Goal: Complete application form: Complete application form

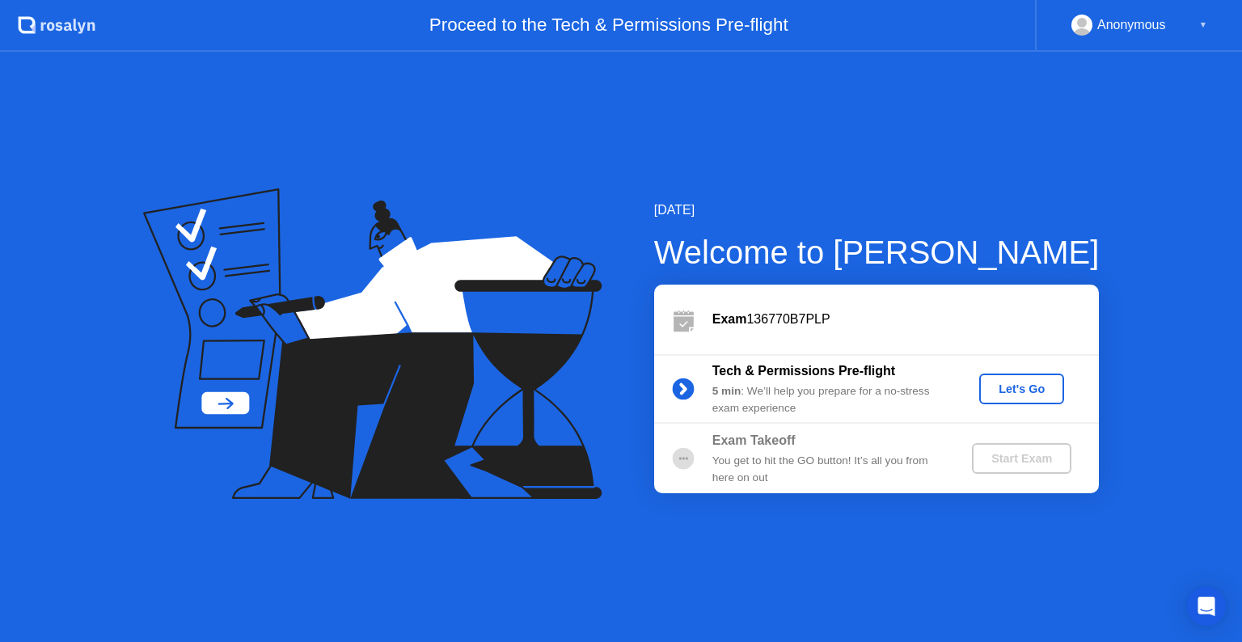
click at [1003, 388] on div "Let's Go" at bounding box center [1022, 389] width 72 height 13
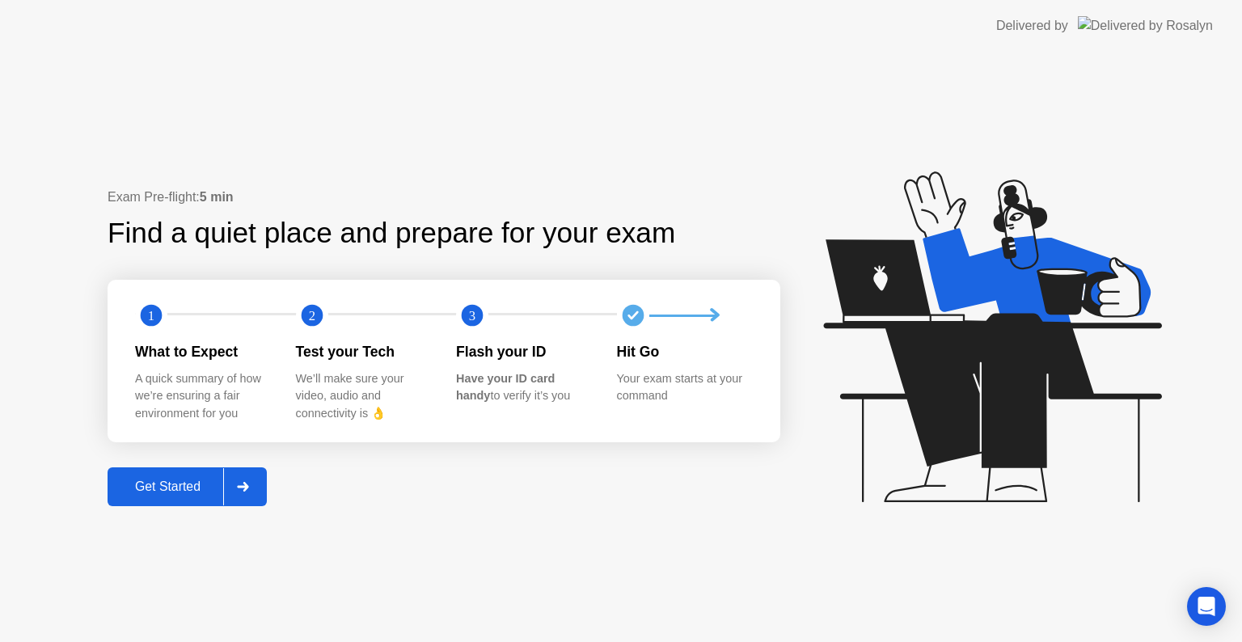
click at [242, 485] on icon at bounding box center [243, 487] width 12 height 10
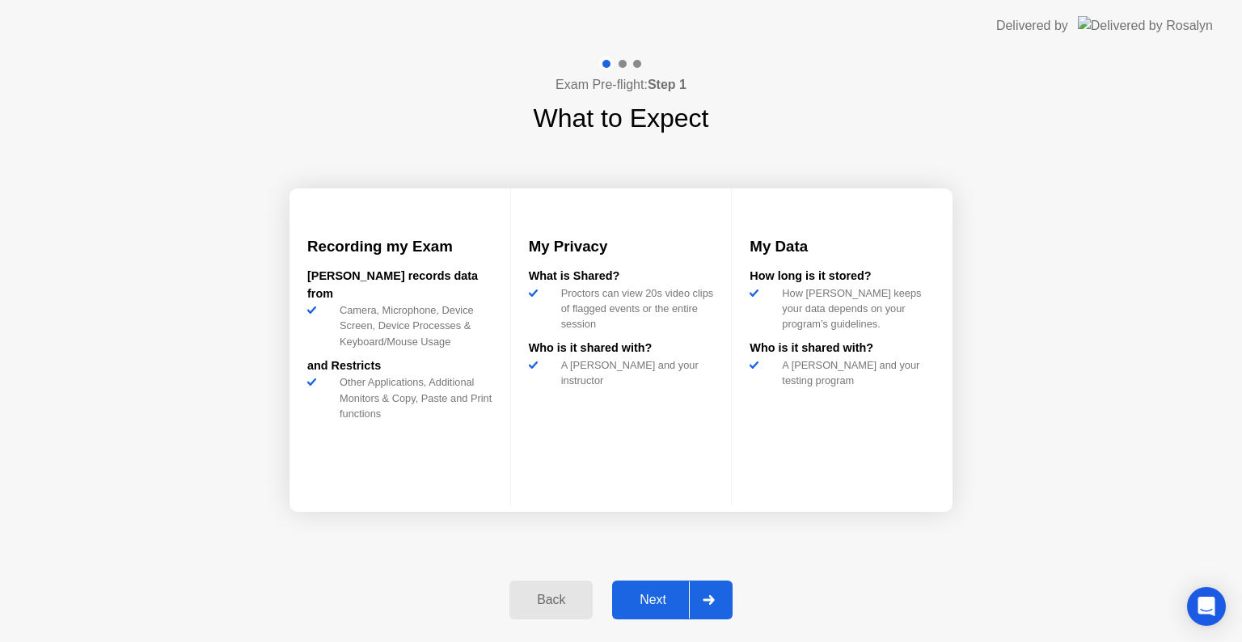
click at [657, 589] on button "Next" at bounding box center [672, 600] width 121 height 39
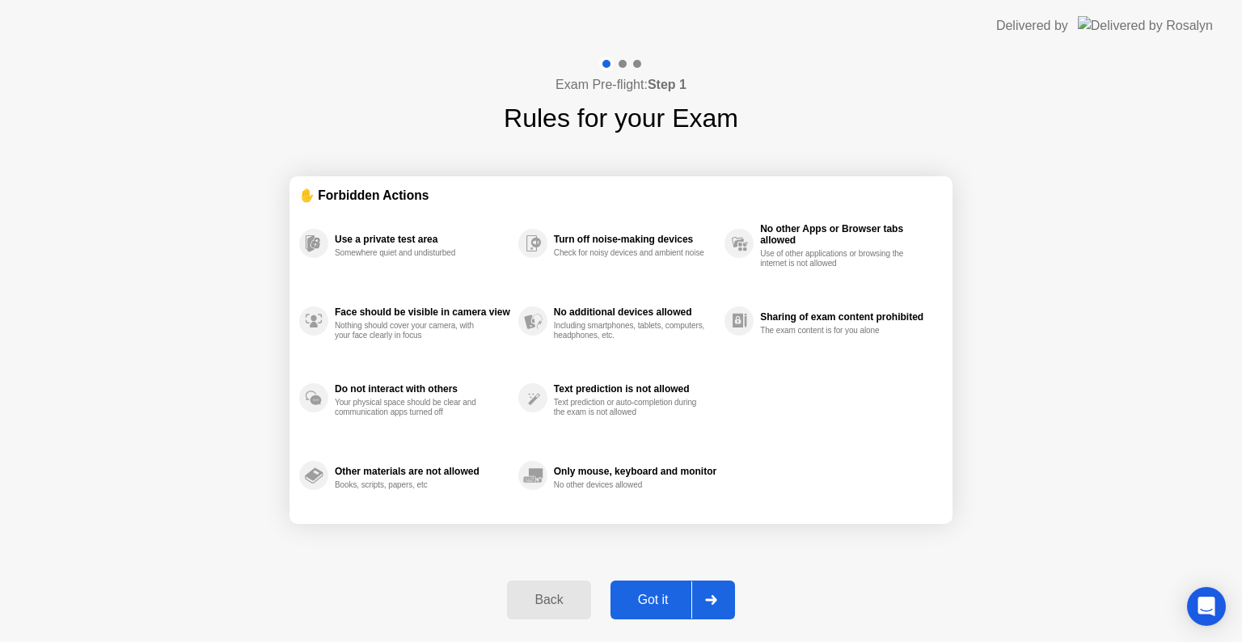
click at [644, 600] on div "Got it" at bounding box center [654, 600] width 76 height 15
select select "**********"
select select "*******"
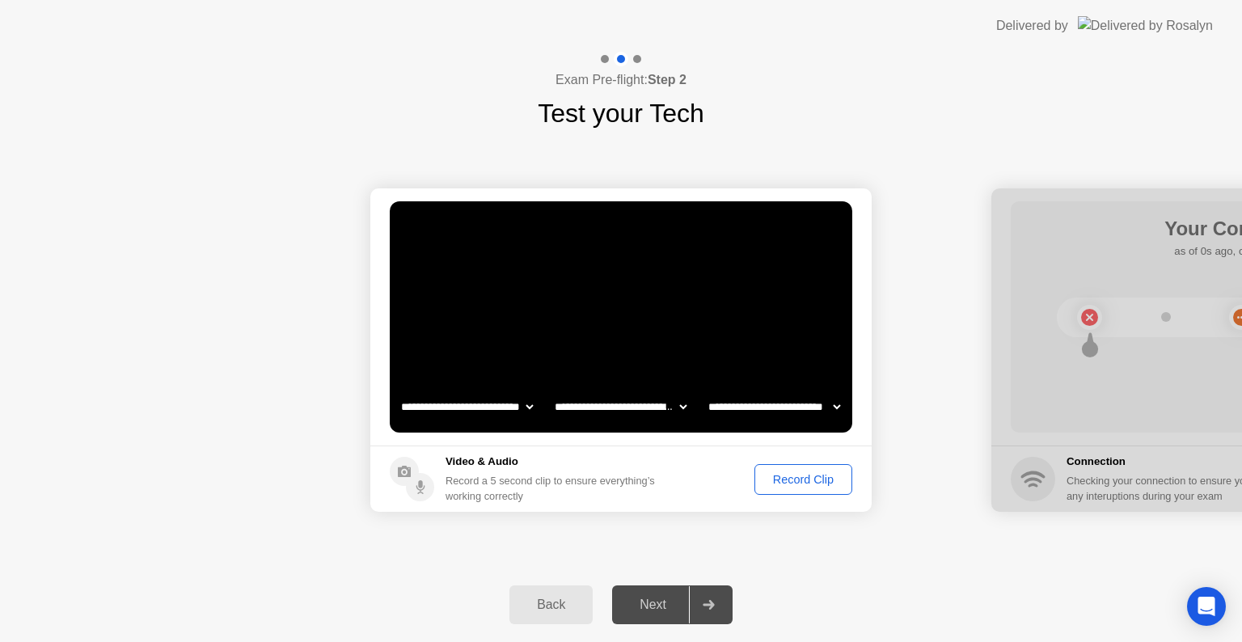
click at [777, 482] on div "Record Clip" at bounding box center [803, 479] width 87 height 13
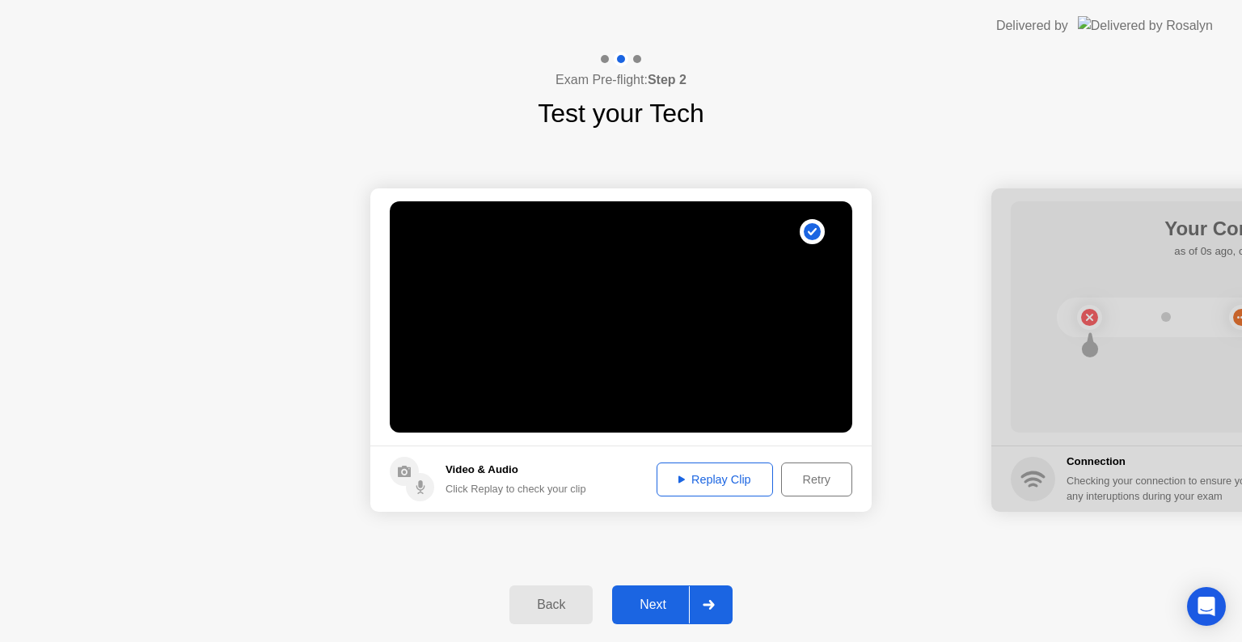
click at [679, 479] on icon at bounding box center [682, 479] width 6 height 7
click at [663, 604] on div "Next" at bounding box center [653, 605] width 72 height 15
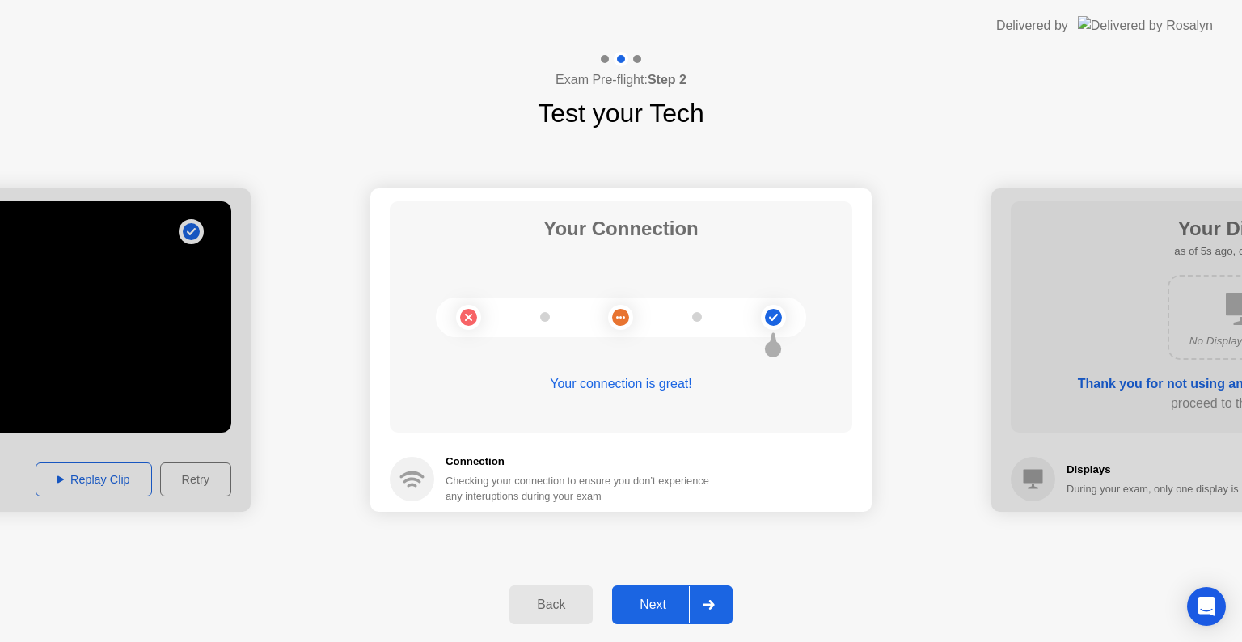
click at [660, 602] on div "Next" at bounding box center [653, 605] width 72 height 15
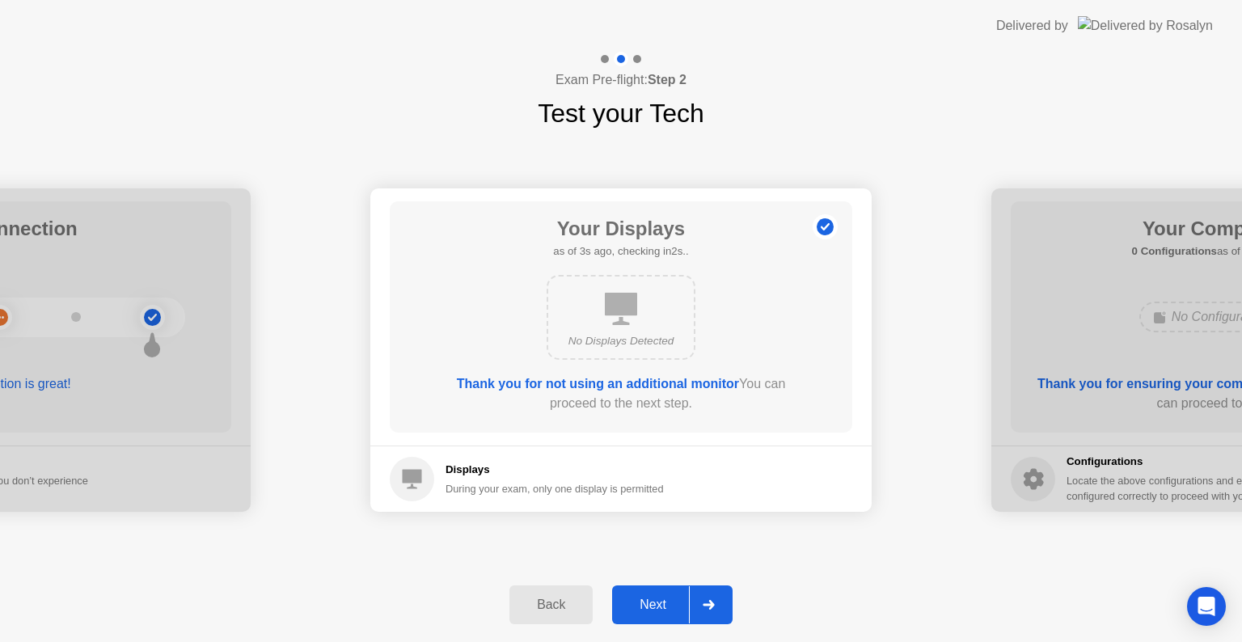
click at [660, 599] on div "Next" at bounding box center [653, 605] width 72 height 15
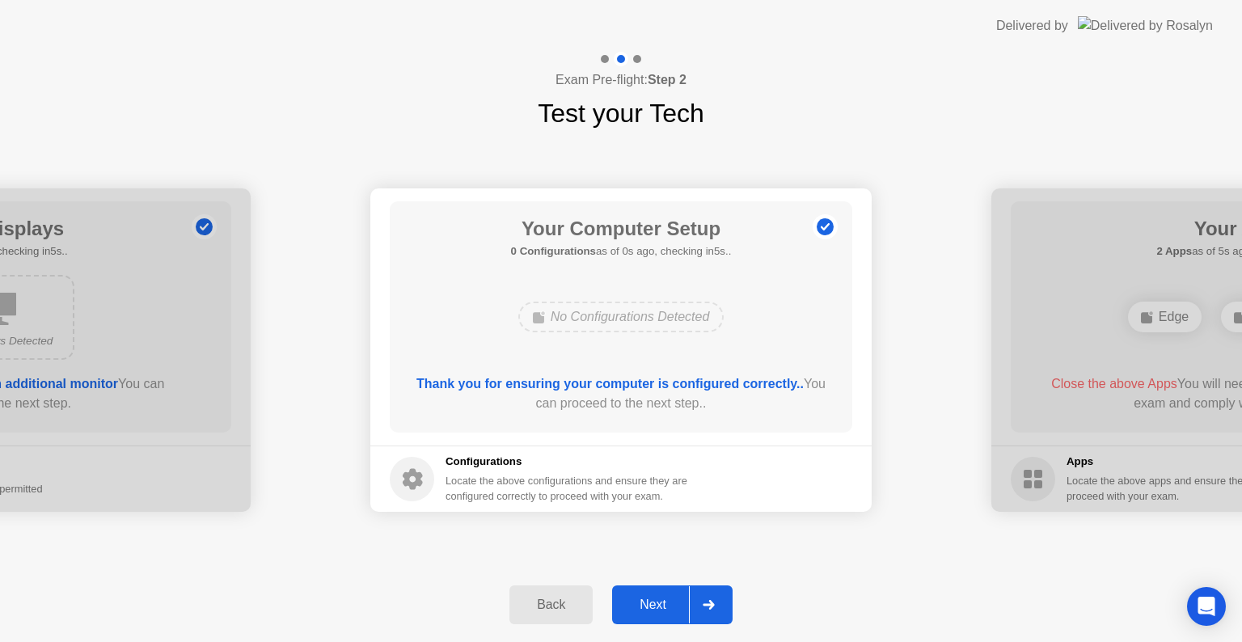
click at [662, 608] on div "Next" at bounding box center [653, 605] width 72 height 15
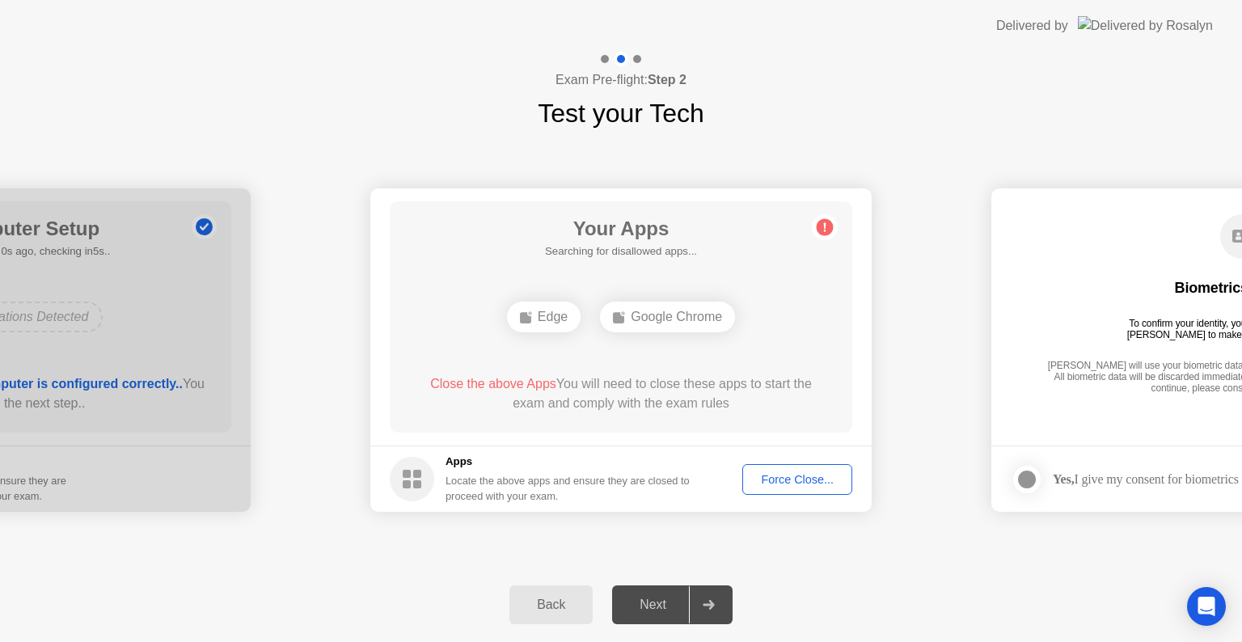
click at [768, 476] on div "Force Close..." at bounding box center [797, 479] width 99 height 13
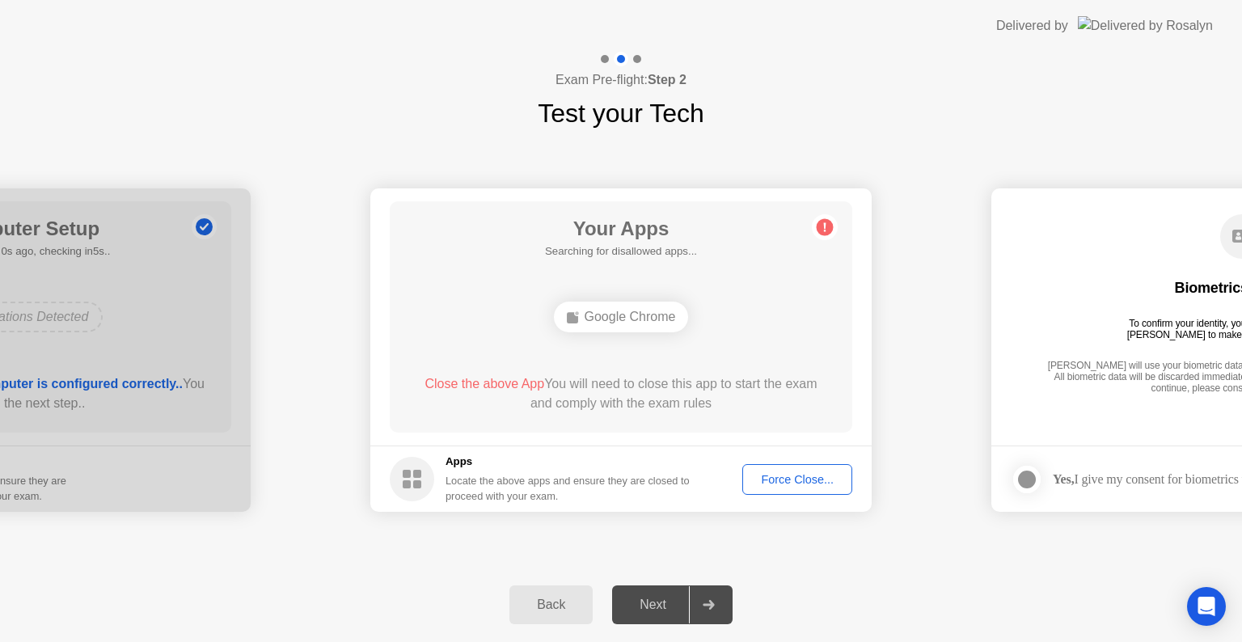
click at [559, 608] on div "Back" at bounding box center [551, 605] width 74 height 15
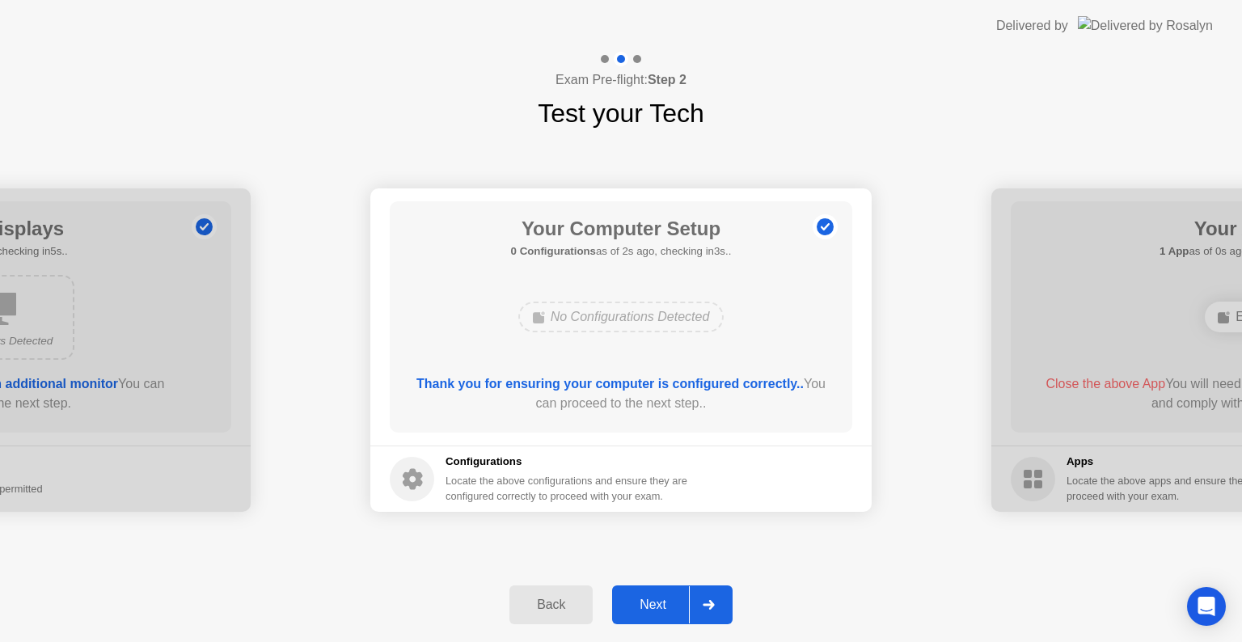
click at [666, 606] on div "Next" at bounding box center [653, 605] width 72 height 15
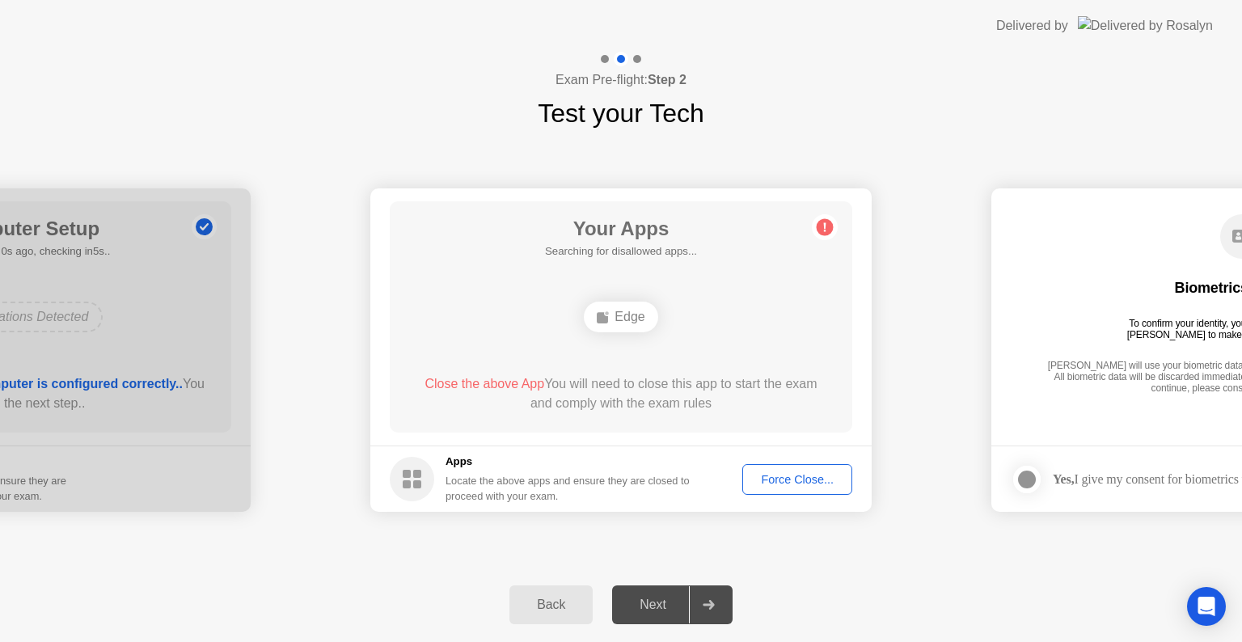
click at [633, 320] on div "Edge" at bounding box center [621, 317] width 74 height 31
click at [762, 473] on div "Force Close..." at bounding box center [797, 479] width 99 height 13
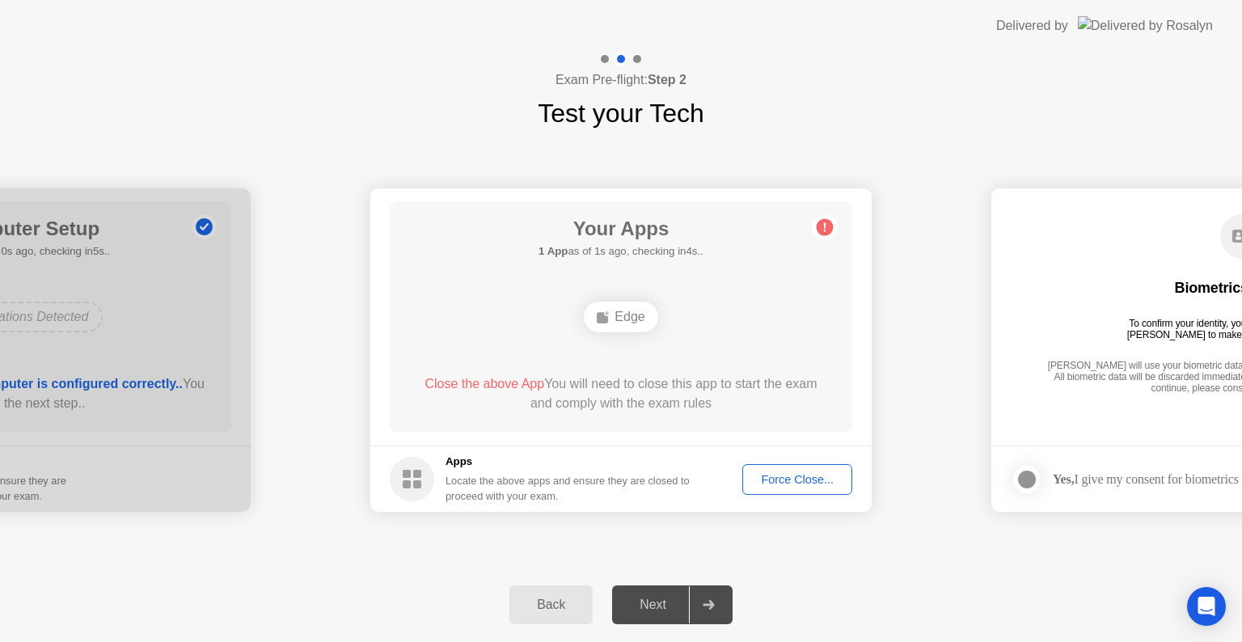
click at [802, 479] on div "Force Close..." at bounding box center [797, 479] width 99 height 13
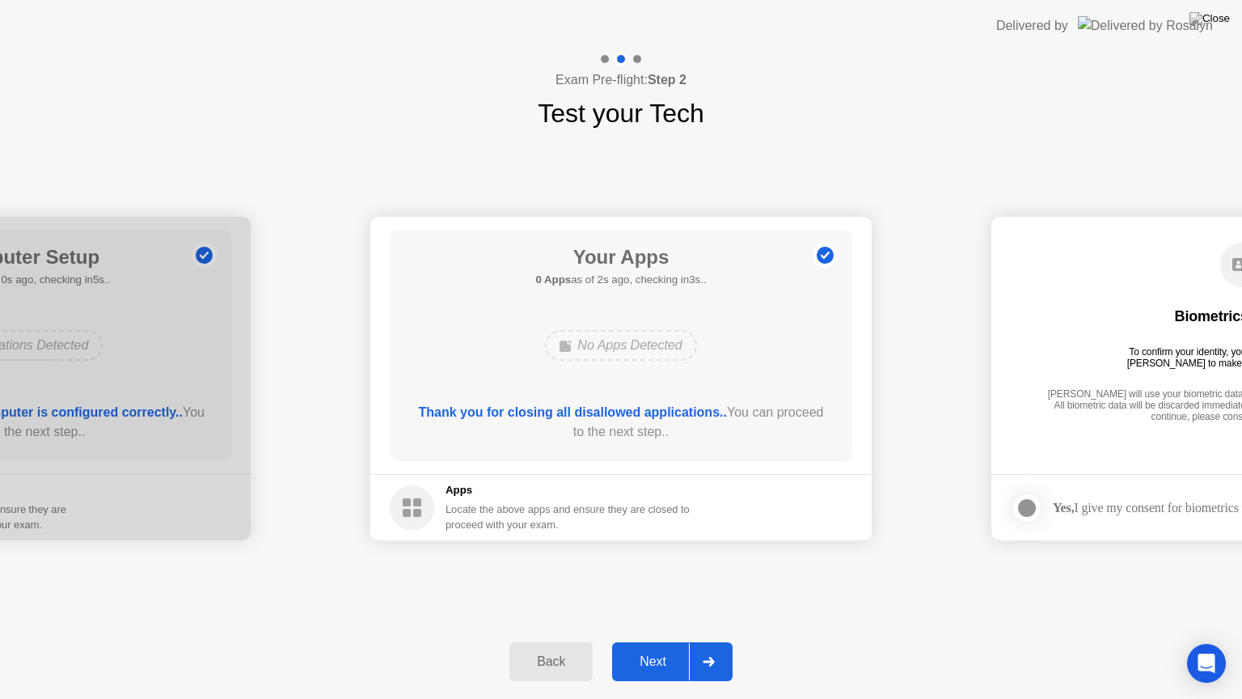
click at [664, 641] on div "Next" at bounding box center [653, 661] width 72 height 15
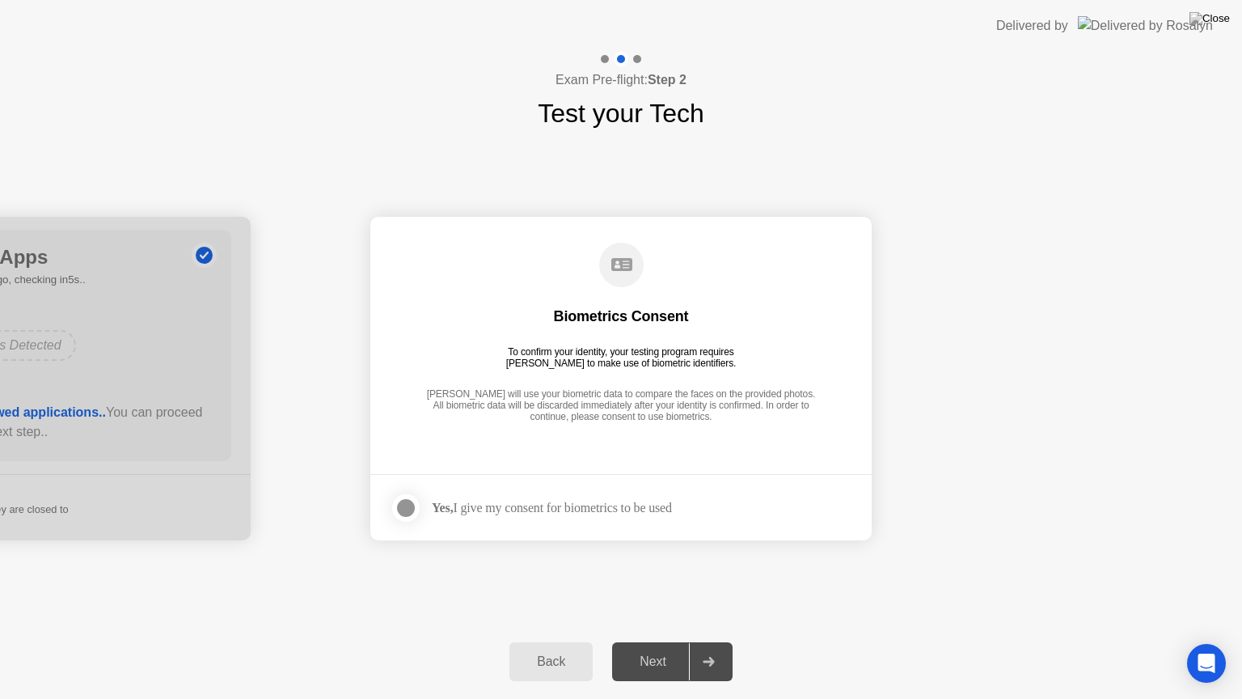
click at [403, 508] on div at bounding box center [405, 507] width 19 height 19
click at [657, 641] on div "Next" at bounding box center [653, 661] width 72 height 15
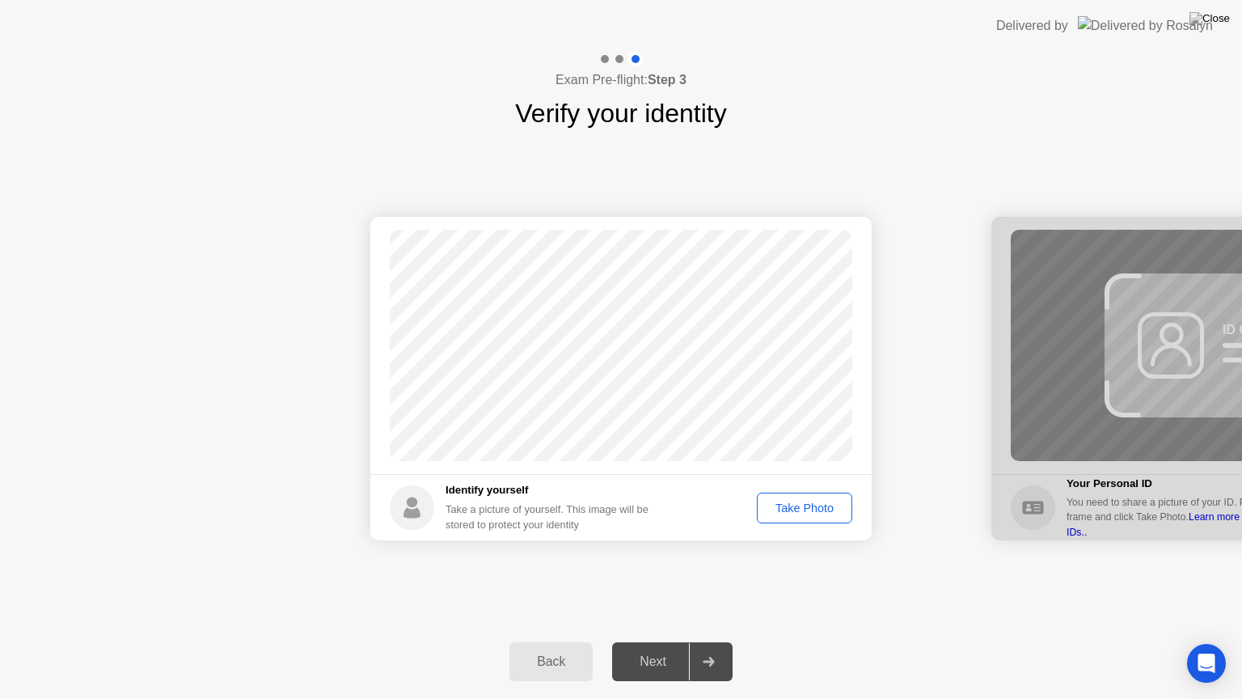
click at [789, 507] on div "Take Photo" at bounding box center [805, 507] width 84 height 13
click at [789, 507] on div "Retake" at bounding box center [815, 507] width 63 height 13
click at [794, 507] on div "Take Photo" at bounding box center [805, 507] width 84 height 13
click at [794, 507] on div "Retake" at bounding box center [815, 507] width 63 height 13
click at [794, 507] on div "Take Photo" at bounding box center [805, 507] width 84 height 13
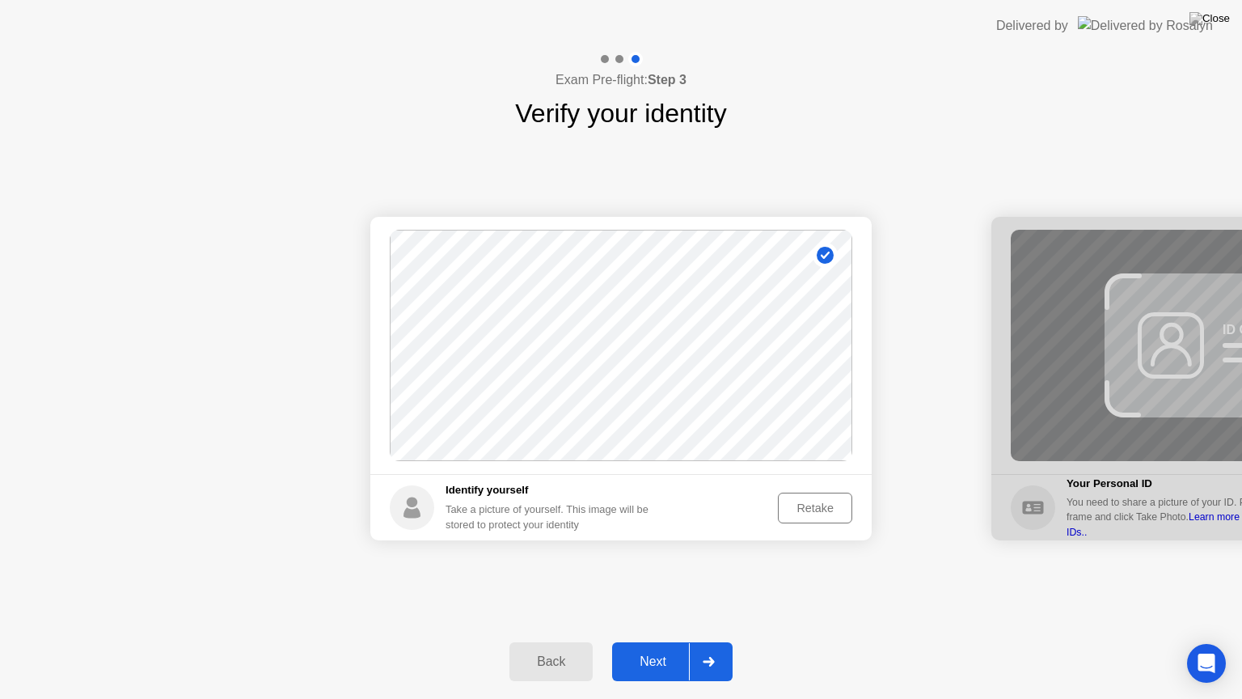
click at [809, 505] on div "Retake" at bounding box center [815, 507] width 63 height 13
click at [809, 505] on div "Take Photo" at bounding box center [805, 507] width 84 height 13
click at [658, 641] on div "Next" at bounding box center [653, 661] width 72 height 15
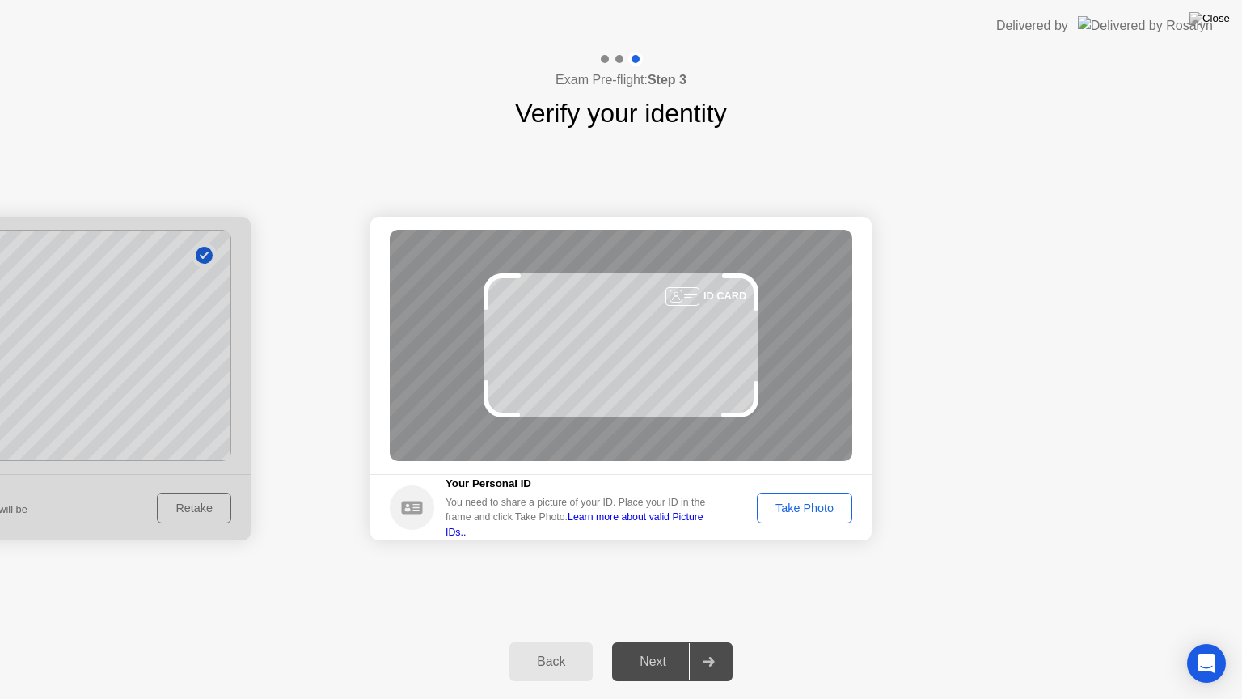
click at [793, 514] on div "Take Photo" at bounding box center [805, 507] width 84 height 13
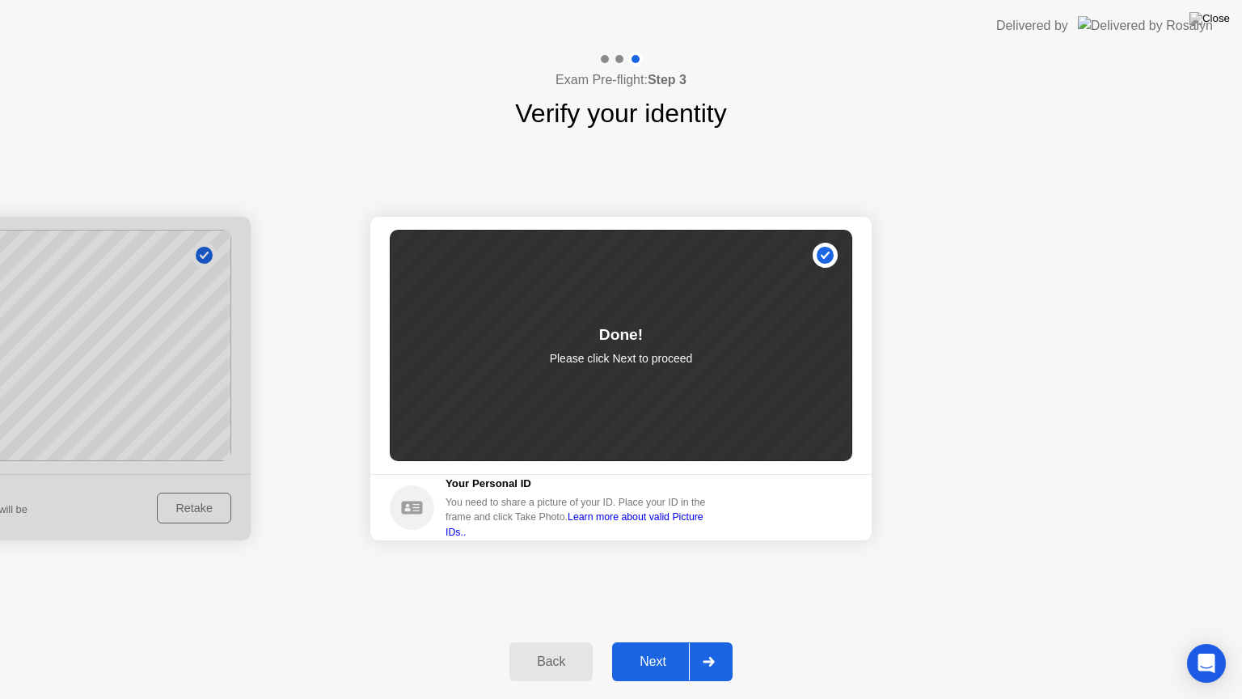
click at [661, 641] on div "Next" at bounding box center [653, 661] width 72 height 15
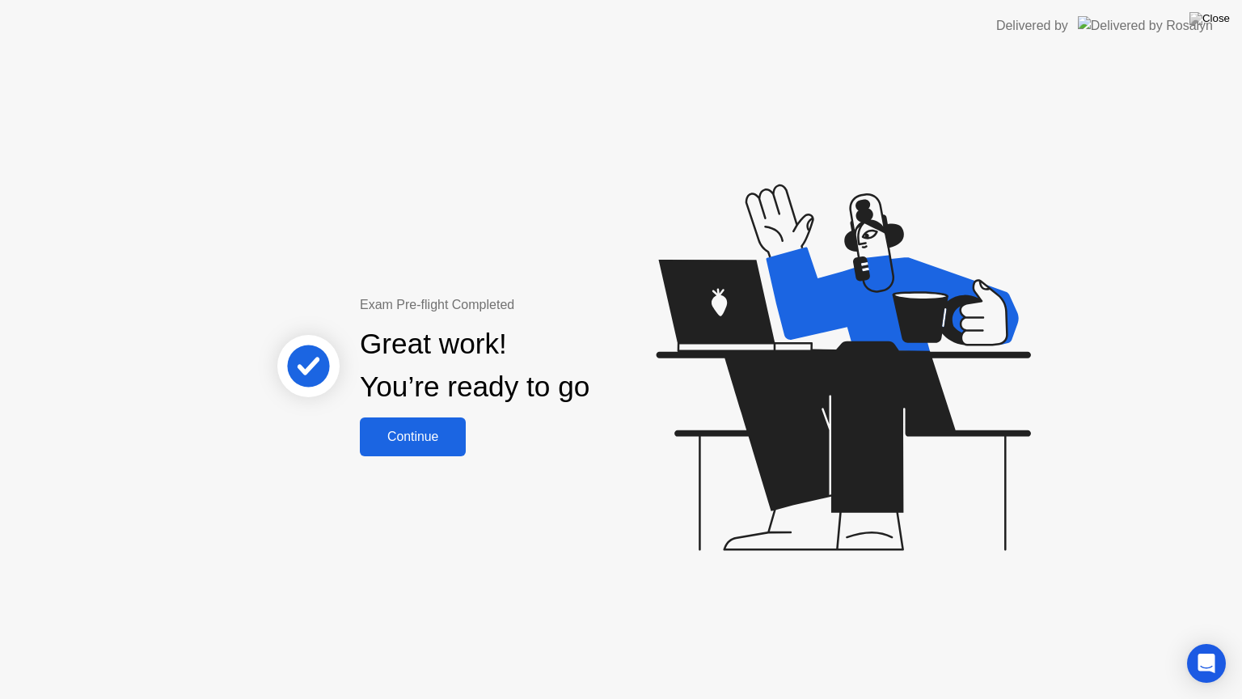
click at [428, 440] on div "Continue" at bounding box center [413, 436] width 96 height 15
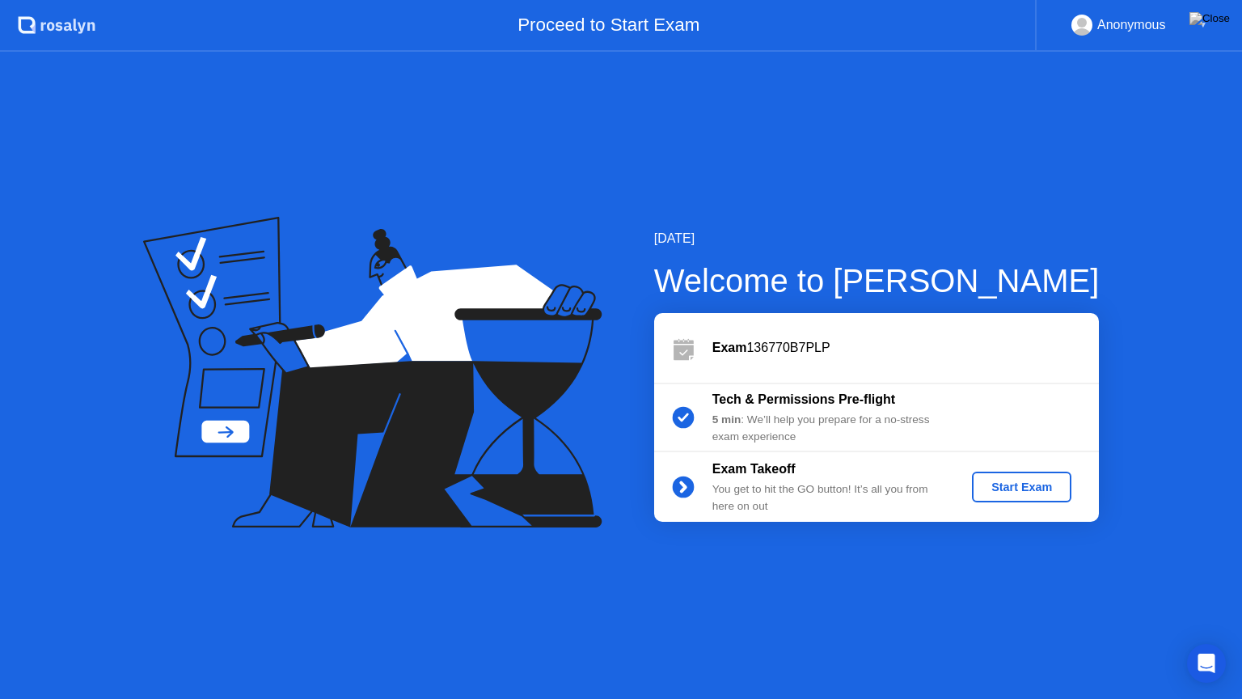
click at [1021, 489] on div "Start Exam" at bounding box center [1022, 486] width 87 height 13
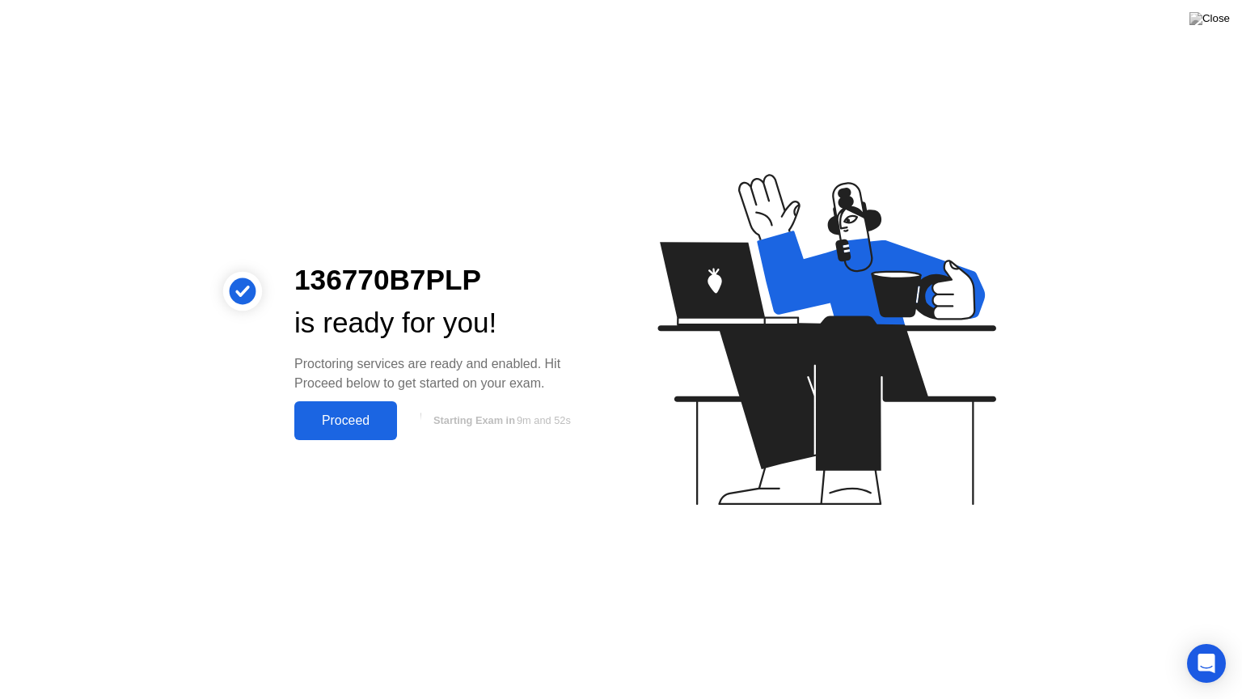
click at [359, 421] on div "Proceed" at bounding box center [345, 420] width 93 height 15
